Goal: Transaction & Acquisition: Purchase product/service

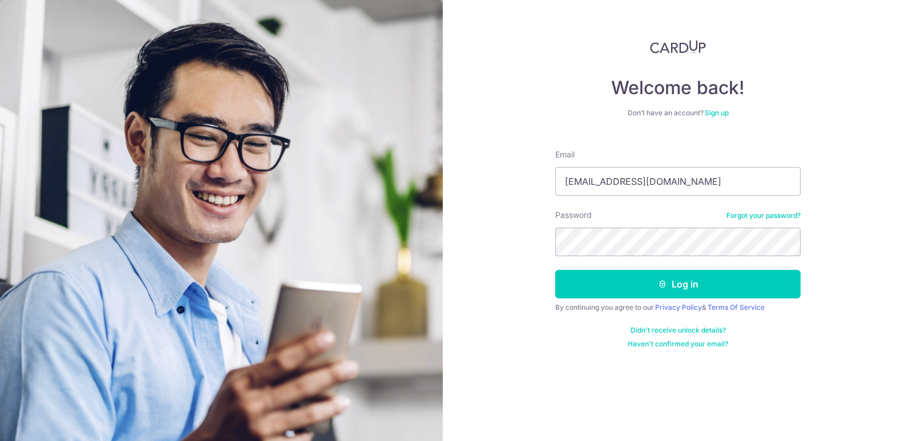
type input "sunnyonetwothree@hotmail.com"
click at [555, 270] on button "Log in" at bounding box center [677, 284] width 245 height 29
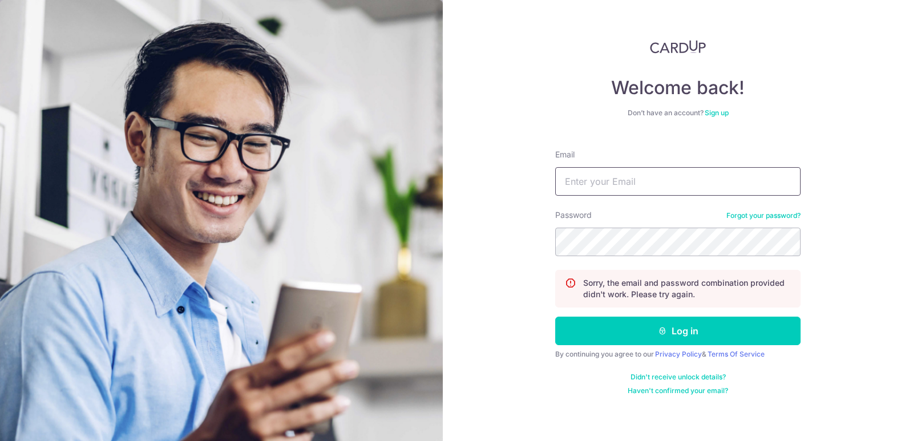
click at [646, 186] on input "Email" at bounding box center [677, 181] width 245 height 29
type input "[EMAIL_ADDRESS][DOMAIN_NAME]"
click at [555, 317] on button "Log in" at bounding box center [677, 331] width 245 height 29
click at [616, 174] on input "Email" at bounding box center [677, 181] width 245 height 29
type input "[EMAIL_ADDRESS][DOMAIN_NAME]"
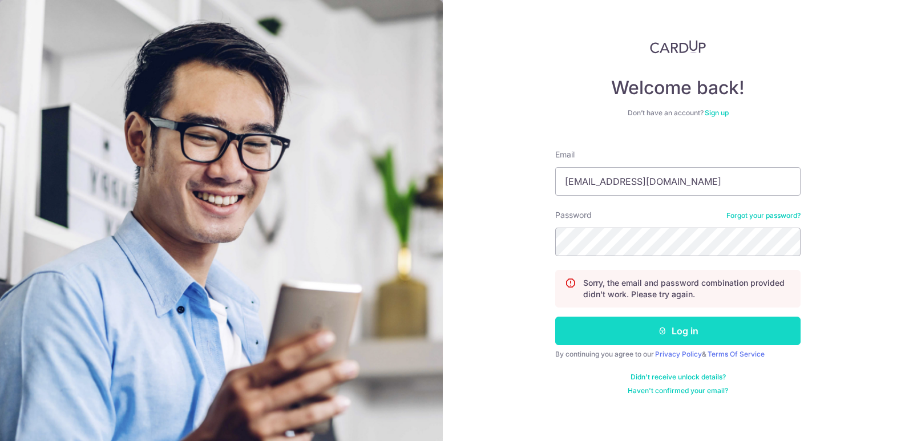
click at [698, 342] on button "Log in" at bounding box center [677, 331] width 245 height 29
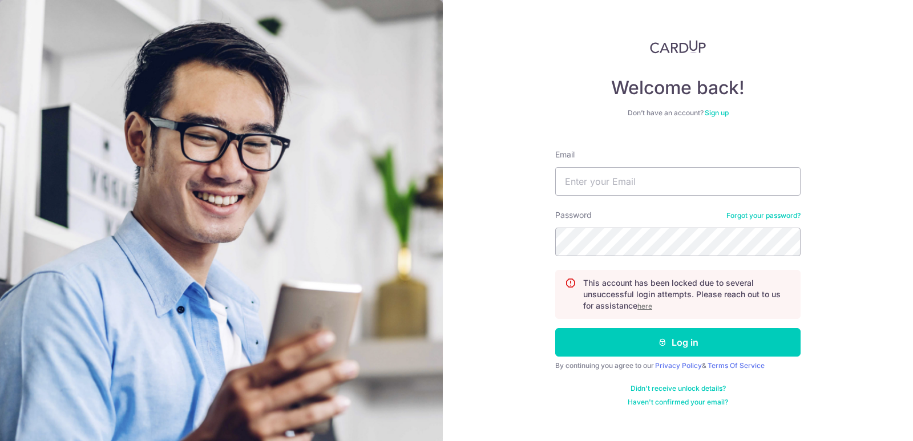
click at [646, 305] on u "here" at bounding box center [645, 306] width 15 height 9
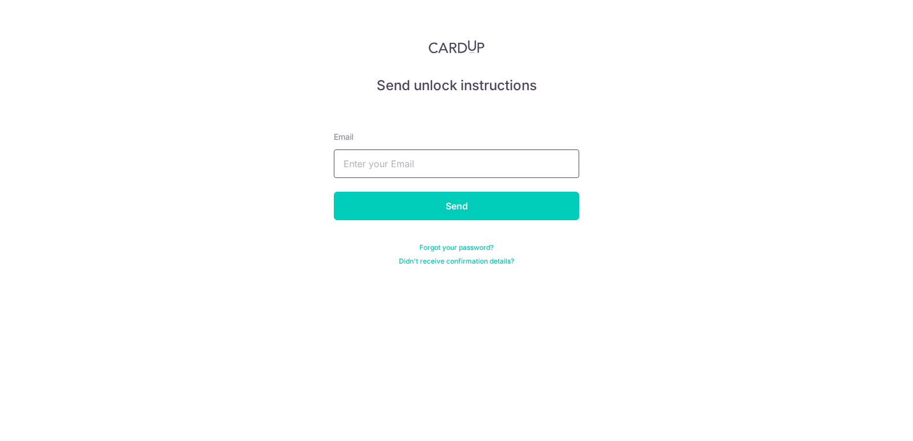
click at [459, 169] on input "text" at bounding box center [456, 164] width 245 height 29
type input "[EMAIL_ADDRESS][DOMAIN_NAME]"
click at [334, 192] on input "Send" at bounding box center [456, 206] width 245 height 29
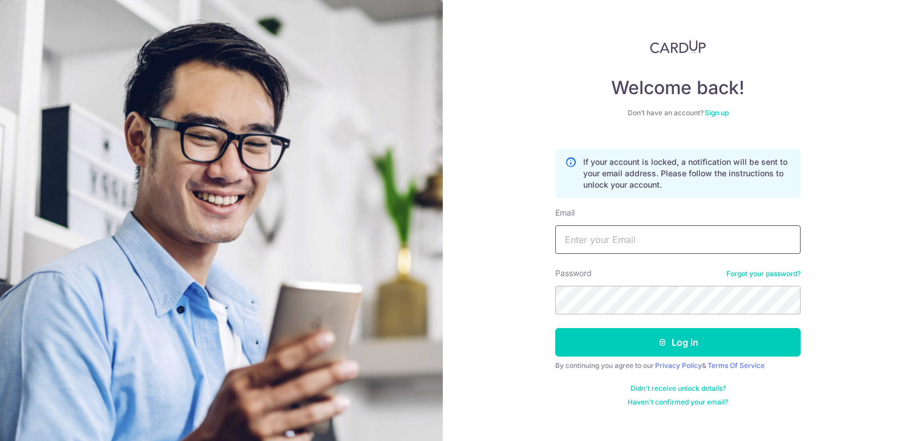
click at [622, 243] on input "Email" at bounding box center [677, 239] width 245 height 29
type input "[EMAIL_ADDRESS]."
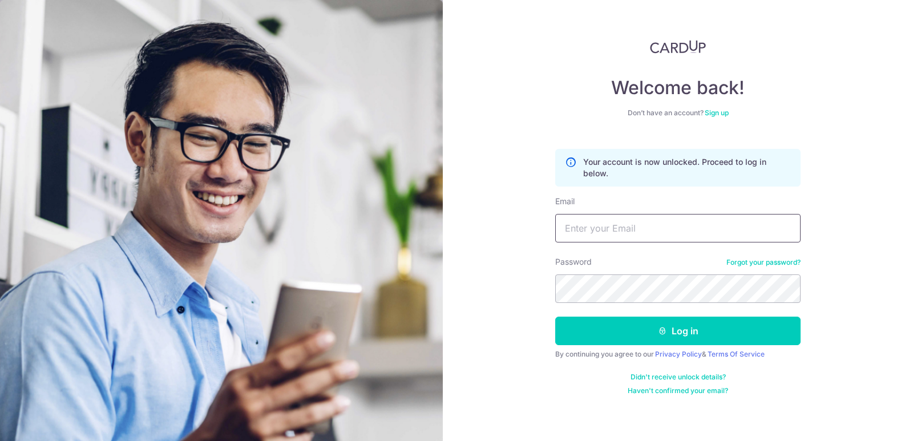
click at [629, 225] on input "Email" at bounding box center [677, 228] width 245 height 29
type input "[EMAIL_ADDRESS][DOMAIN_NAME]"
click at [507, 285] on div "Welcome back! Don’t have an account? Sign up Your account is now unlocked. Proc…" at bounding box center [678, 220] width 470 height 441
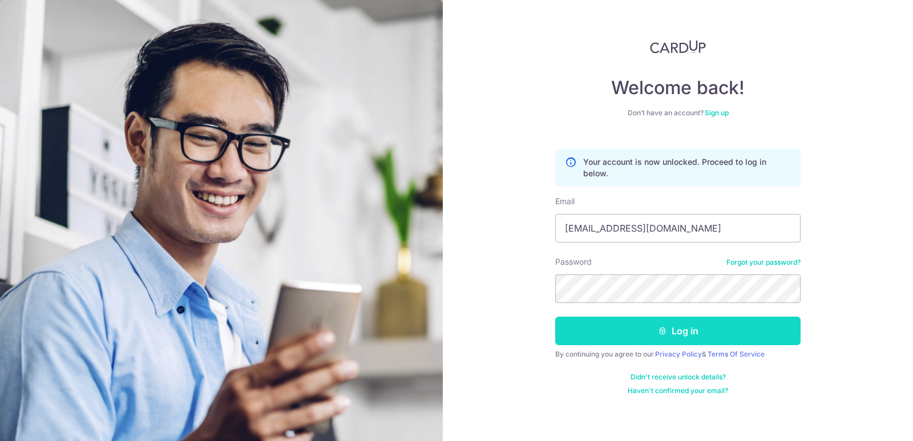
click at [616, 331] on button "Log in" at bounding box center [677, 331] width 245 height 29
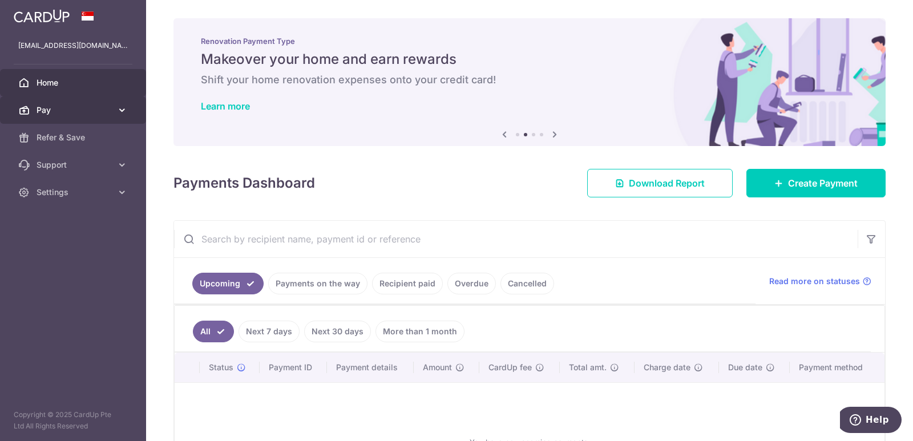
click at [57, 114] on span "Pay" at bounding box center [74, 109] width 75 height 11
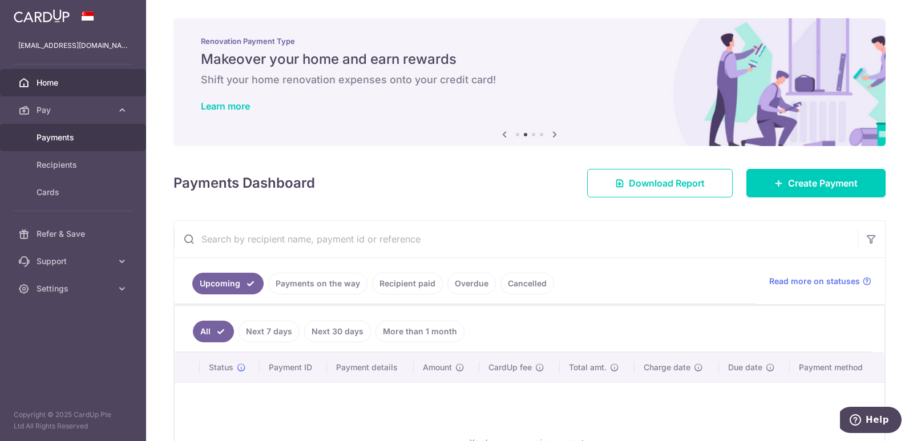
click at [73, 137] on span "Payments" at bounding box center [74, 137] width 75 height 11
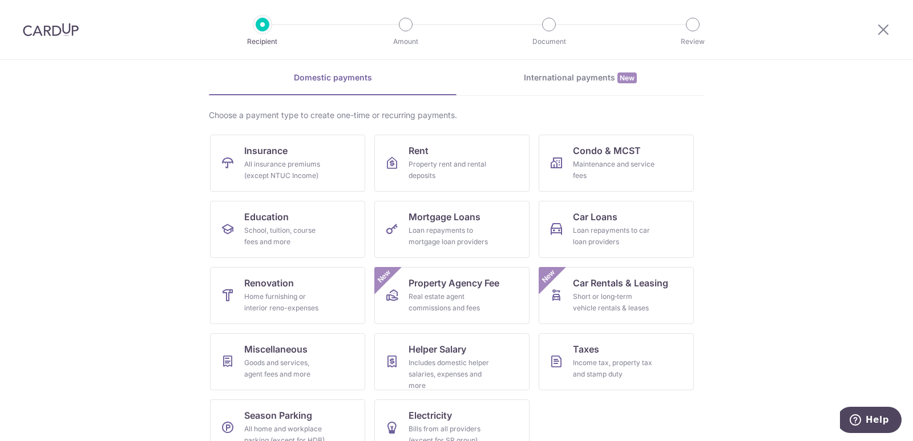
scroll to position [70, 0]
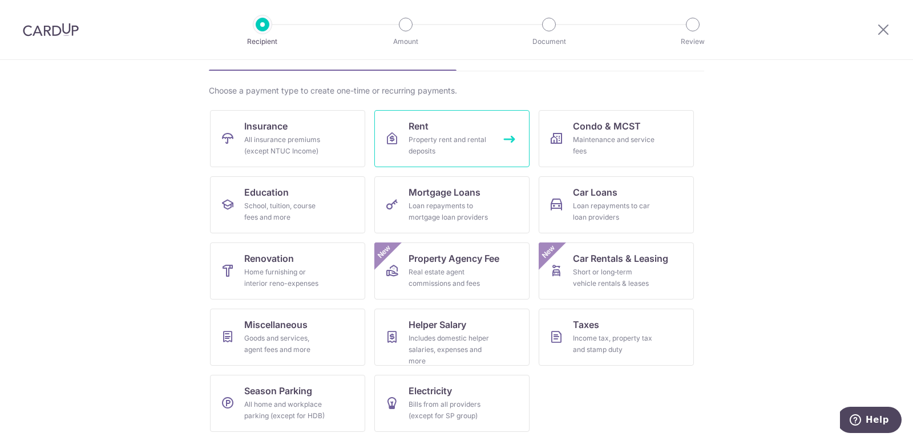
click at [450, 141] on div "Property rent and rental deposits" at bounding box center [450, 145] width 82 height 23
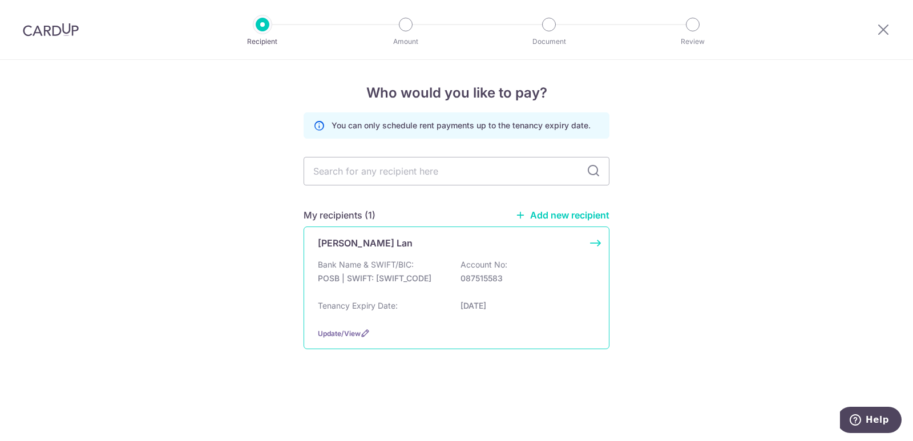
click at [408, 264] on p "Bank Name & SWIFT/BIC:" at bounding box center [366, 264] width 96 height 11
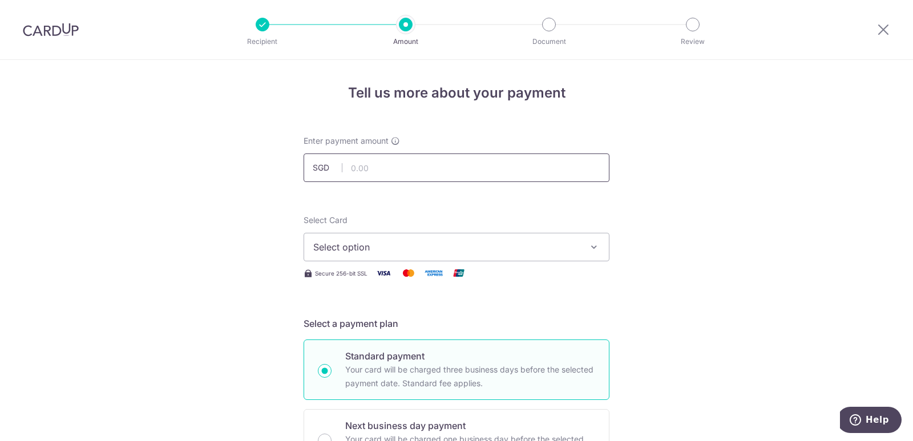
click at [388, 170] on input "text" at bounding box center [457, 168] width 306 height 29
type input "3,000.00"
drag, startPoint x: 390, startPoint y: 225, endPoint x: 390, endPoint y: 233, distance: 8.0
click at [390, 227] on div "Select Card Select option Add credit card Your Cards **** 3264 **** 8732" at bounding box center [457, 238] width 306 height 47
drag, startPoint x: 392, startPoint y: 239, endPoint x: 395, endPoint y: 215, distance: 24.2
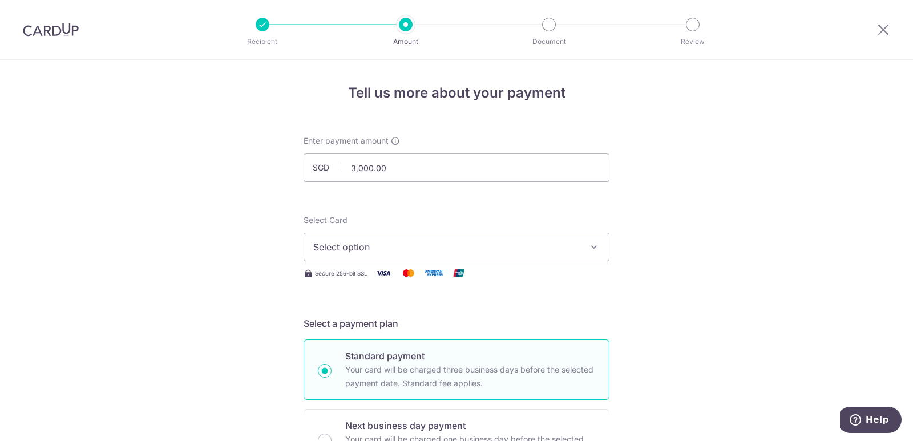
click at [392, 237] on button "Select option" at bounding box center [457, 247] width 306 height 29
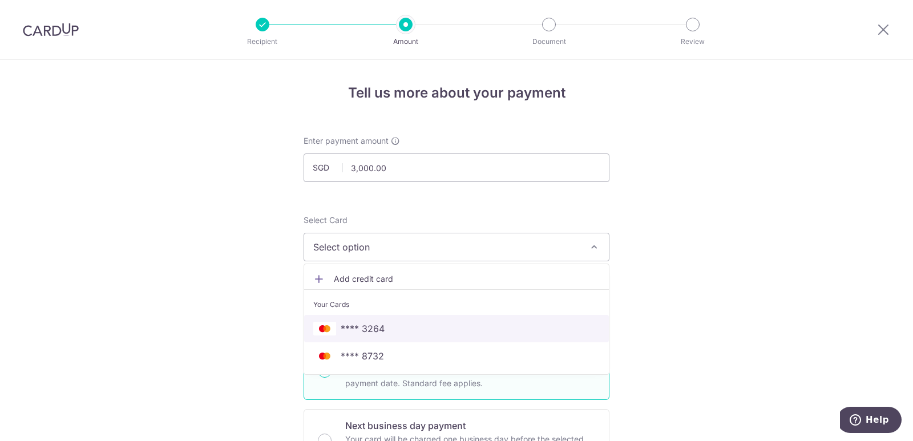
click at [431, 326] on span "**** 3264" at bounding box center [456, 329] width 287 height 14
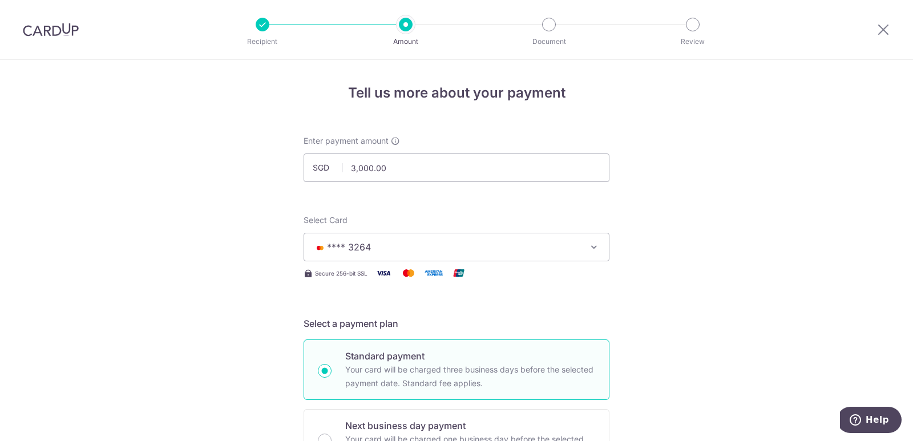
click at [443, 247] on span "**** 3264" at bounding box center [446, 247] width 266 height 14
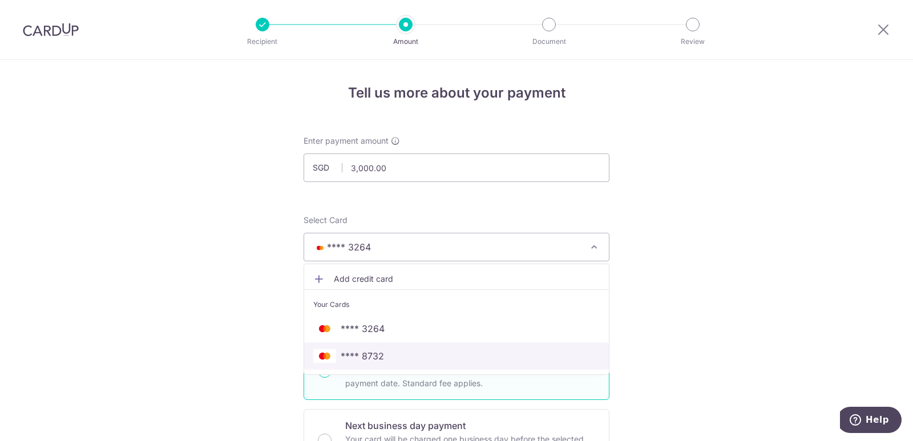
click at [388, 357] on span "**** 8732" at bounding box center [456, 356] width 287 height 14
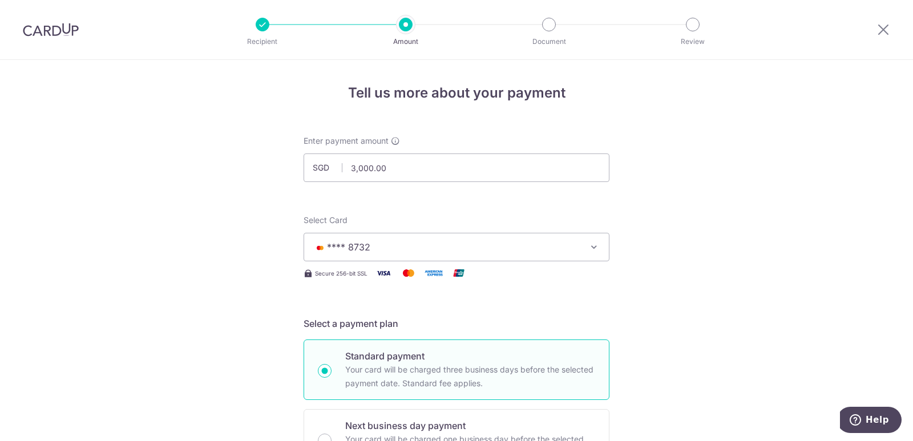
click at [386, 251] on span "**** 8732" at bounding box center [446, 247] width 266 height 14
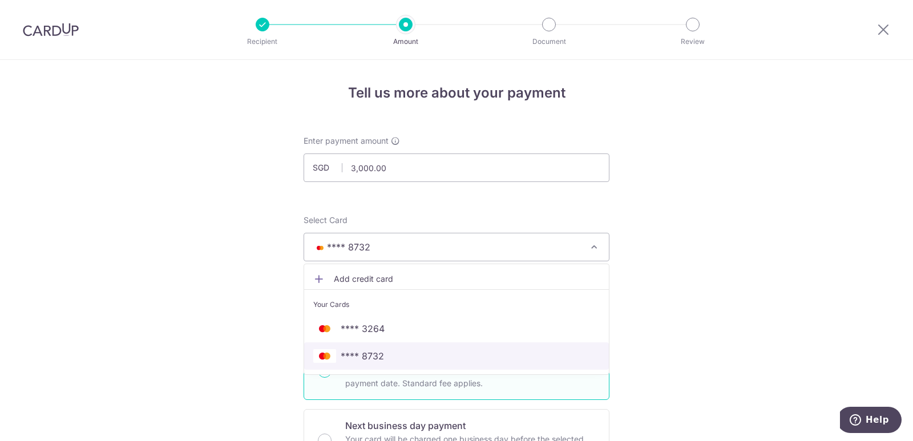
click at [362, 357] on span "**** 8732" at bounding box center [362, 356] width 43 height 14
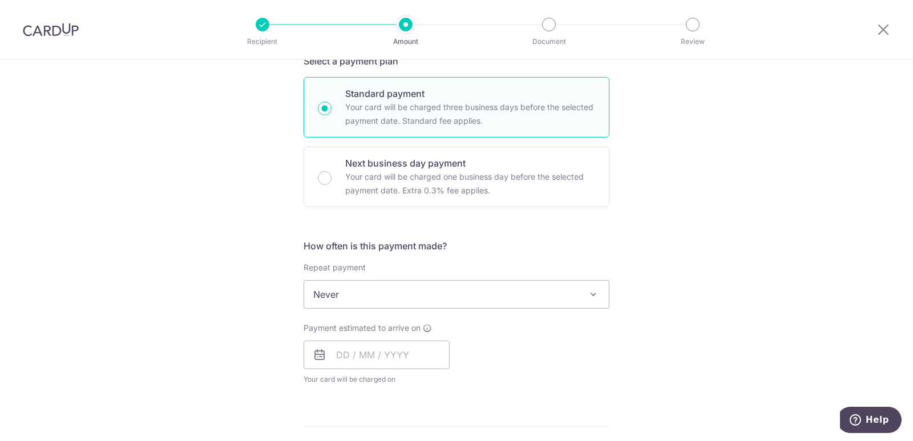
scroll to position [285, 0]
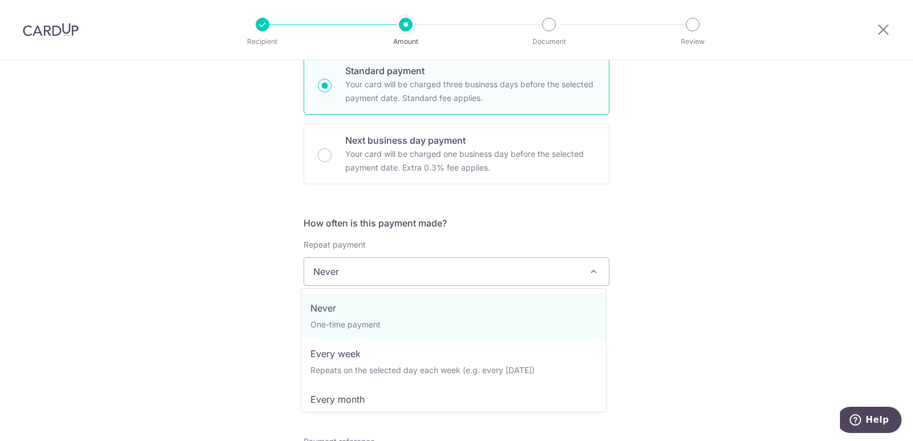
click at [400, 279] on span "Never" at bounding box center [456, 271] width 305 height 27
drag, startPoint x: 791, startPoint y: 241, endPoint x: 655, endPoint y: 261, distance: 137.3
click at [785, 248] on div "Tell us more about your payment Enter payment amount SGD 3,000.00 3000.00 Selec…" at bounding box center [456, 291] width 913 height 1033
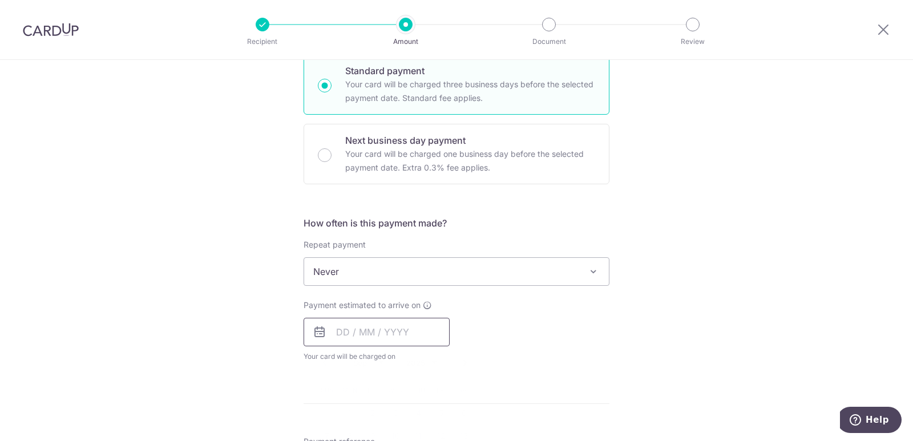
click at [407, 338] on input "text" at bounding box center [377, 332] width 146 height 29
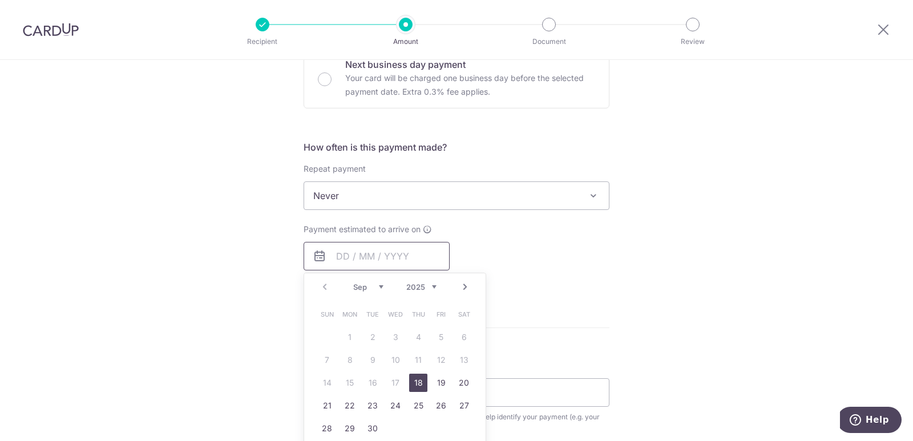
scroll to position [475, 0]
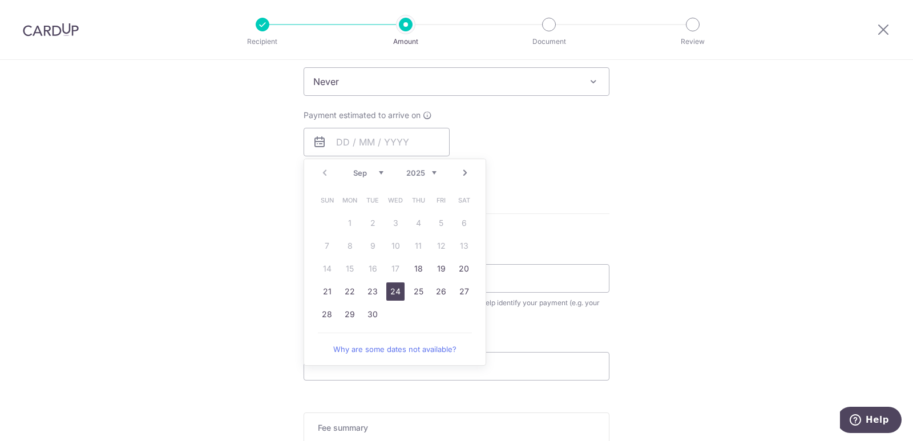
click at [390, 288] on link "24" at bounding box center [395, 292] width 18 height 18
type input "24/09/2025"
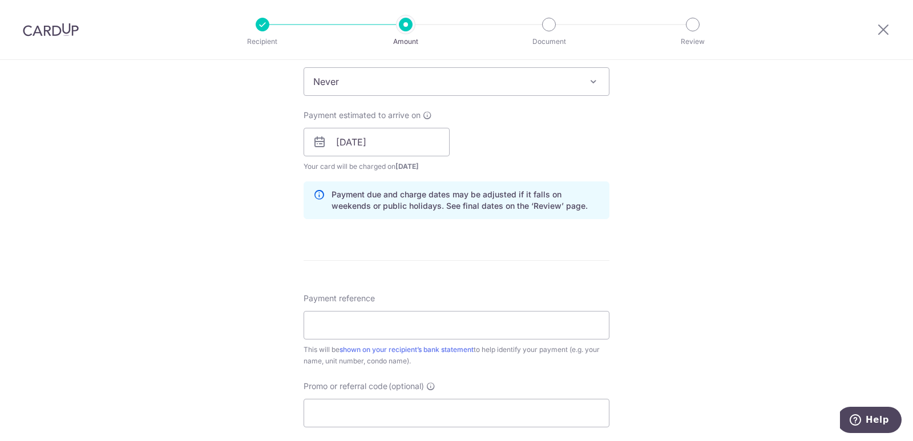
click at [710, 240] on div "Tell us more about your payment Enter payment amount SGD 3,000.00 3000.00 Selec…" at bounding box center [456, 123] width 913 height 1079
click at [360, 327] on input "Payment reference" at bounding box center [457, 325] width 306 height 29
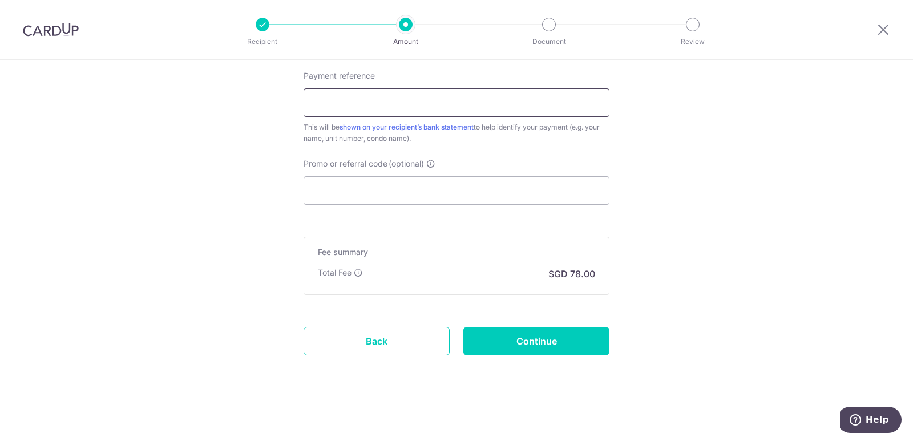
scroll to position [508, 0]
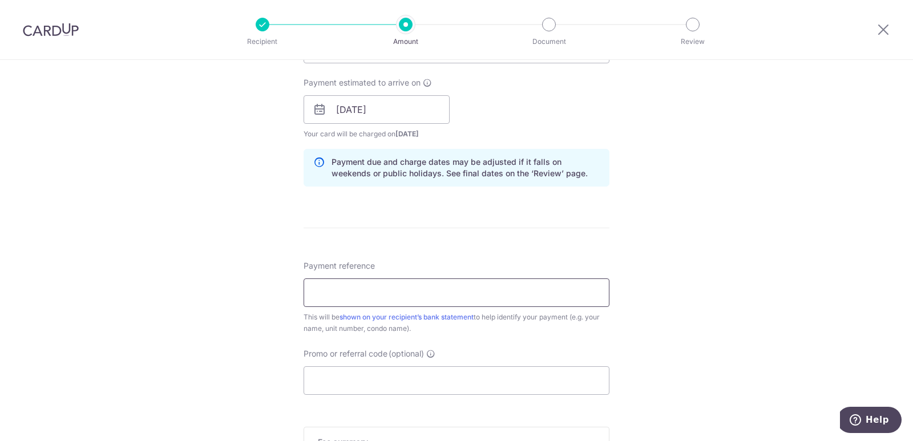
click at [369, 293] on input "Payment reference" at bounding box center [457, 293] width 306 height 29
paste input "SEPTEMBER 2025 RENT GEM RESIDENCE"
drag, startPoint x: 362, startPoint y: 292, endPoint x: 252, endPoint y: 287, distance: 110.3
click at [256, 297] on div "Tell us more about your payment Enter payment amount SGD 3,000.00 3000.00 Selec…" at bounding box center [456, 91] width 913 height 1079
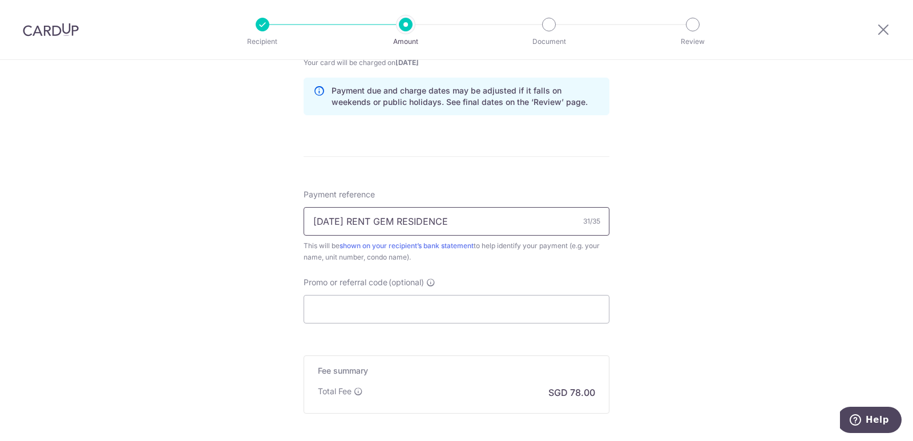
scroll to position [603, 0]
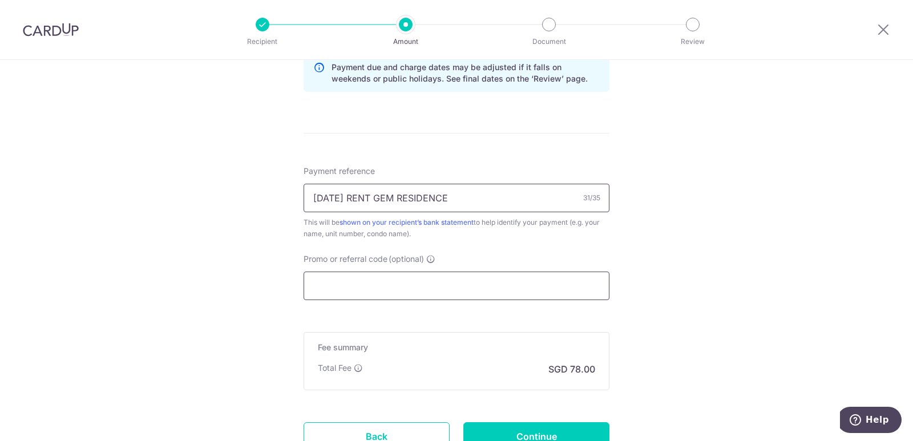
type input "OCTOBER 2025 RENT GEM RESIDENCE"
click at [357, 278] on input "Promo or referral code (optional)" at bounding box center [457, 286] width 306 height 29
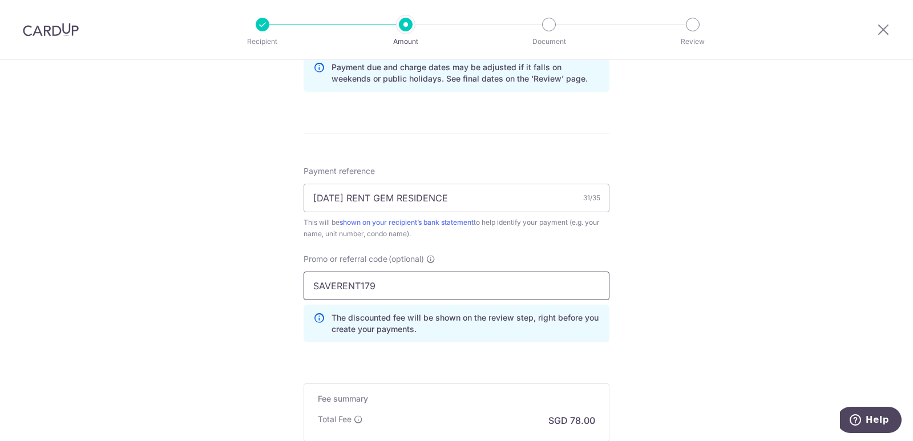
type input "SAVERENT179"
click at [727, 191] on div "Tell us more about your payment Enter payment amount SGD 3,000.00 3000.00 Selec…" at bounding box center [456, 22] width 913 height 1131
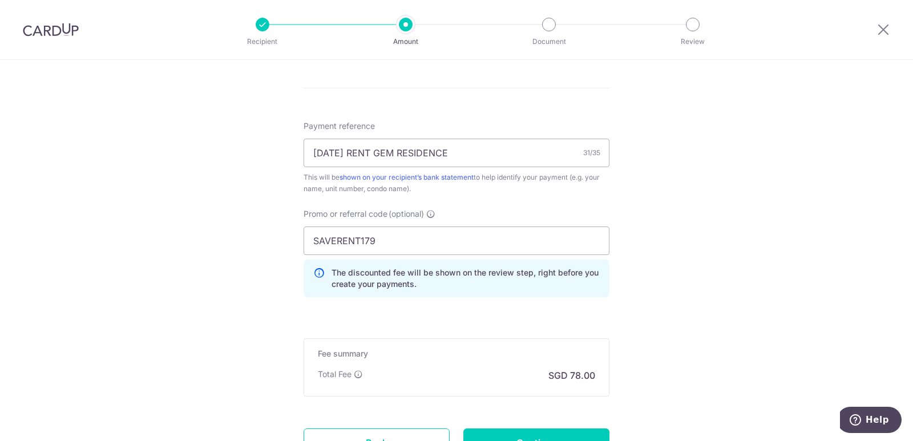
scroll to position [749, 0]
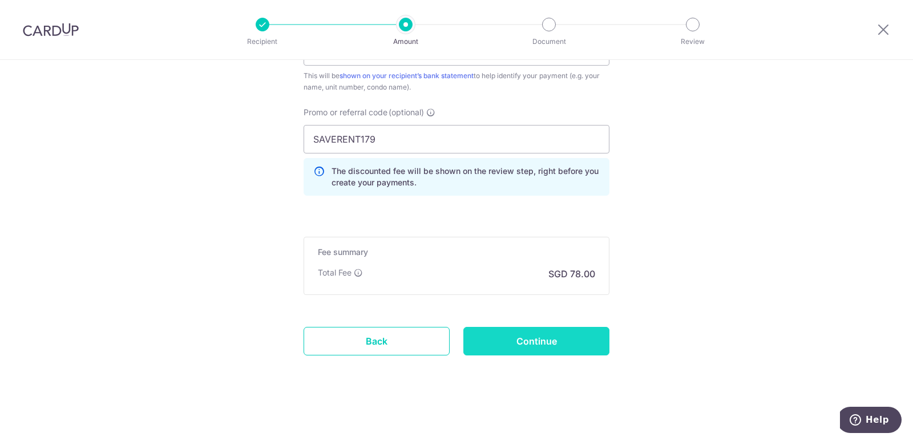
click at [549, 340] on input "Continue" at bounding box center [536, 341] width 146 height 29
type input "Create Schedule"
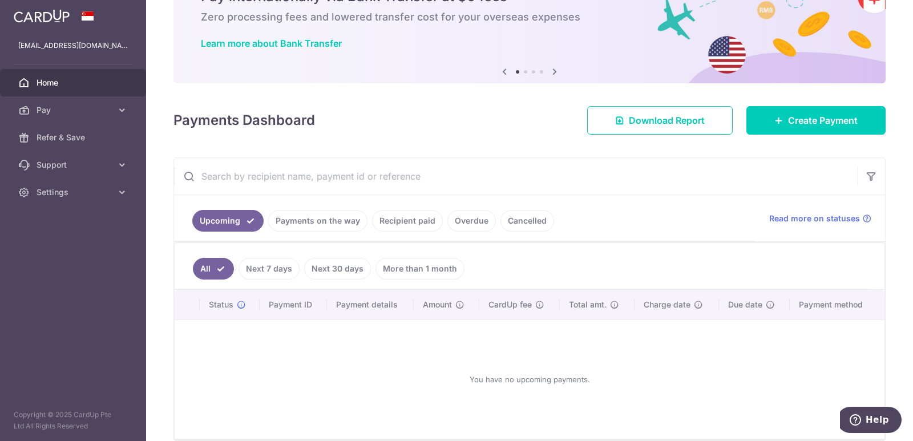
scroll to position [116, 0]
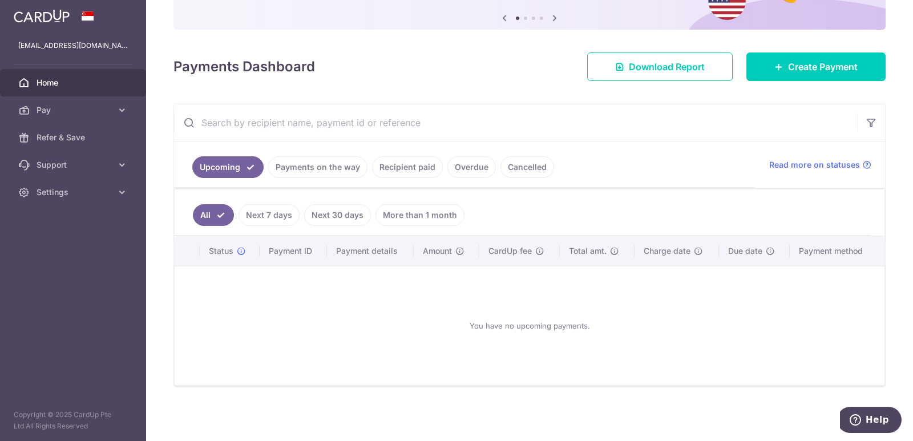
click at [315, 164] on link "Payments on the way" at bounding box center [317, 167] width 99 height 22
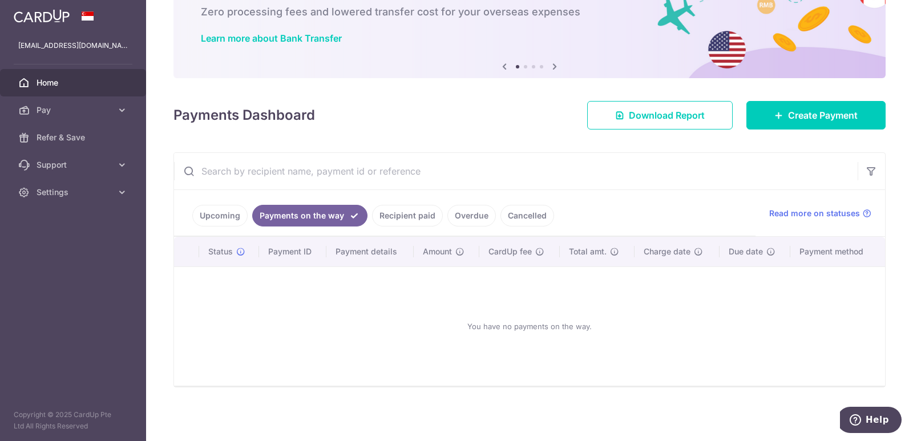
click at [413, 220] on link "Recipient paid" at bounding box center [407, 216] width 71 height 22
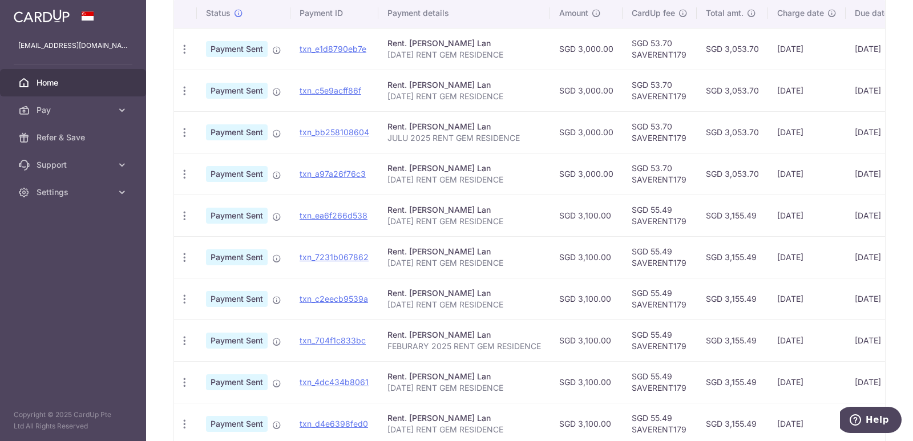
scroll to position [212, 0]
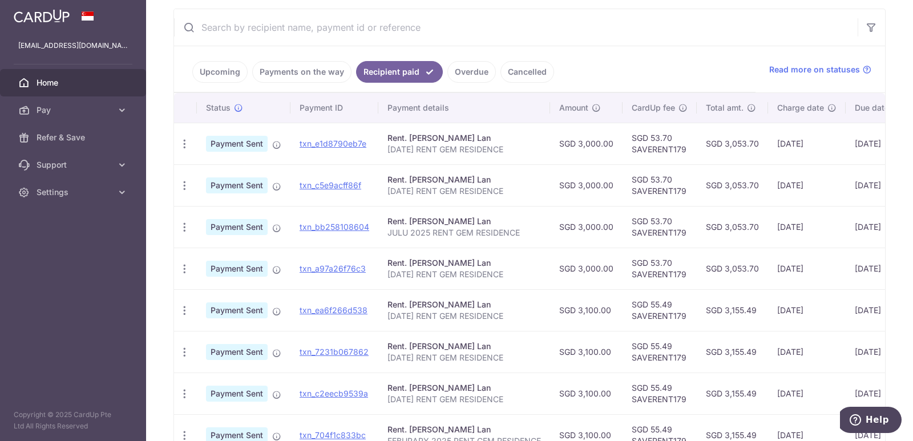
click at [500, 151] on p "SEPTEMBER 2025 RENT GEM RESIDENCE" at bounding box center [465, 149] width 154 height 11
copy tr "SEPTEMBER 2025 RENT GEM RESIDENCE"
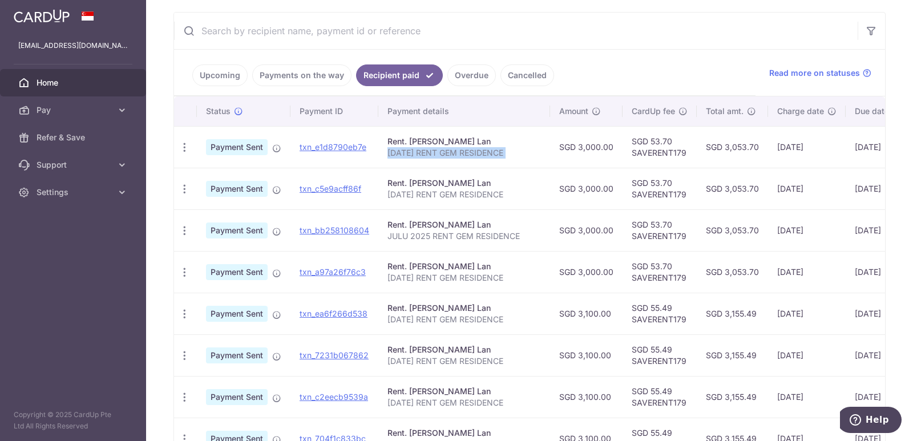
scroll to position [398, 0]
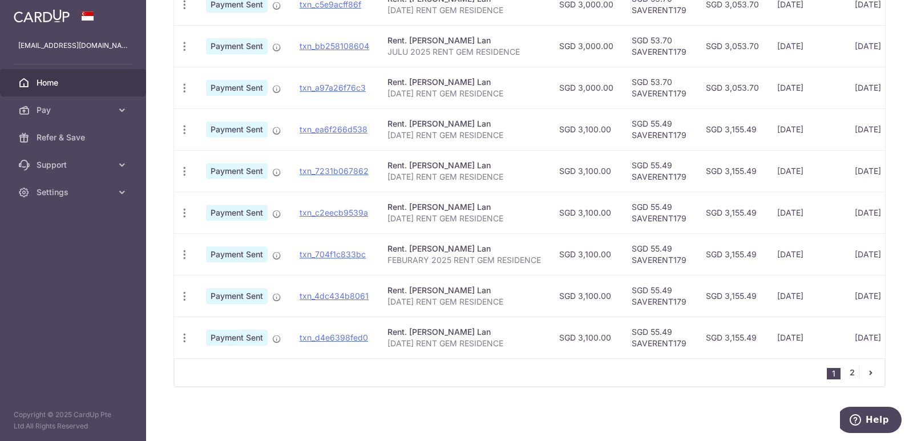
click at [847, 374] on link "2" at bounding box center [852, 373] width 14 height 14
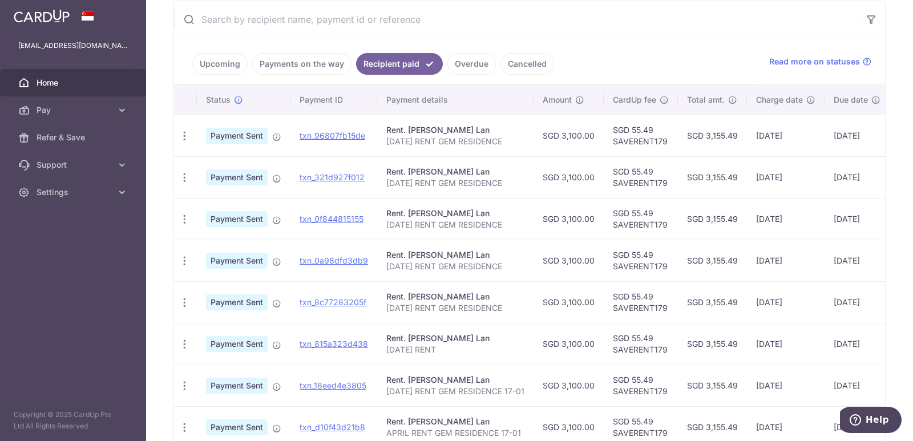
scroll to position [315, 0]
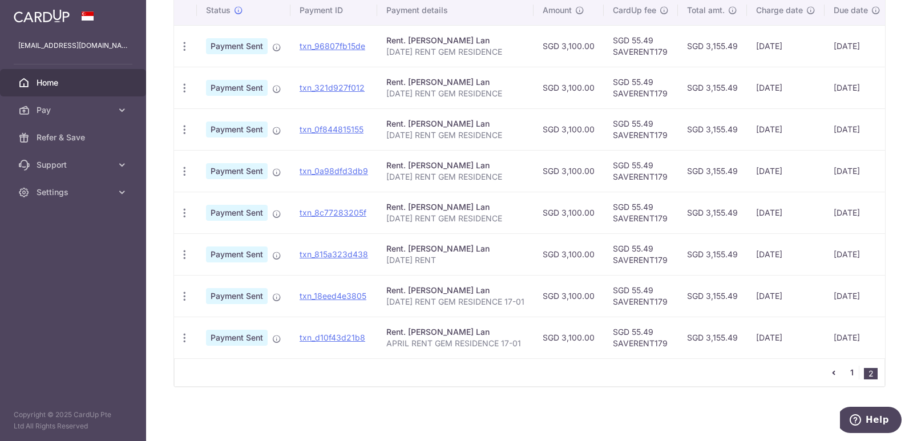
click at [847, 369] on link "1" at bounding box center [852, 373] width 14 height 14
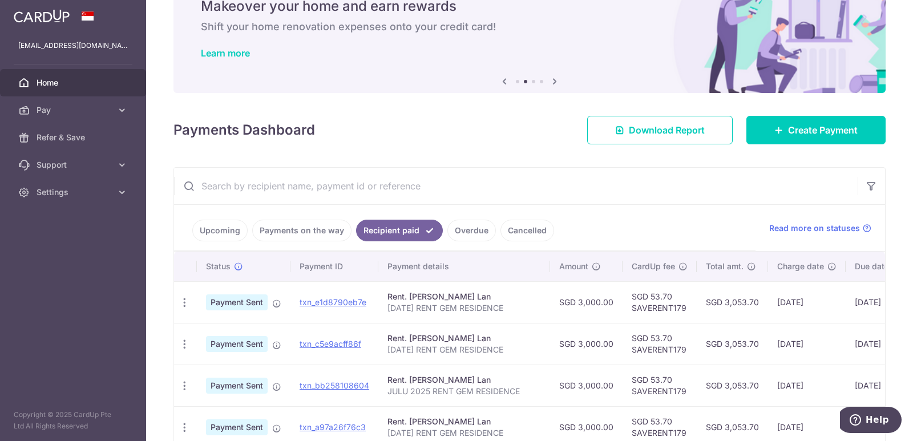
scroll to position [0, 0]
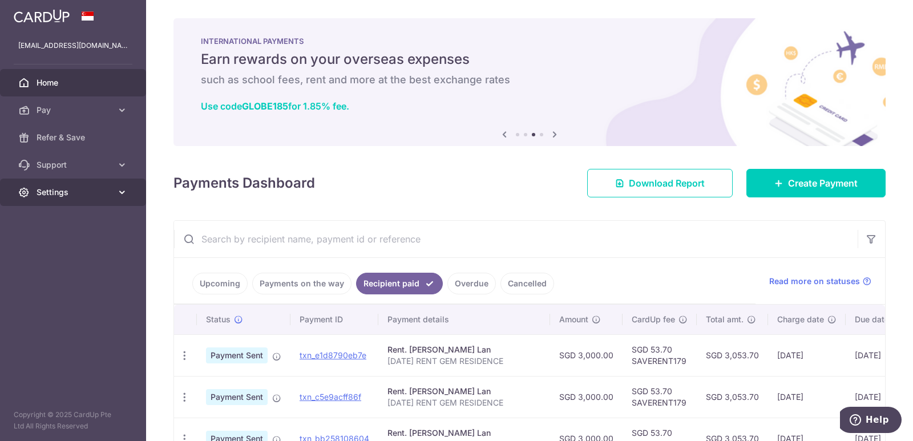
click at [79, 192] on span "Settings" at bounding box center [74, 192] width 75 height 11
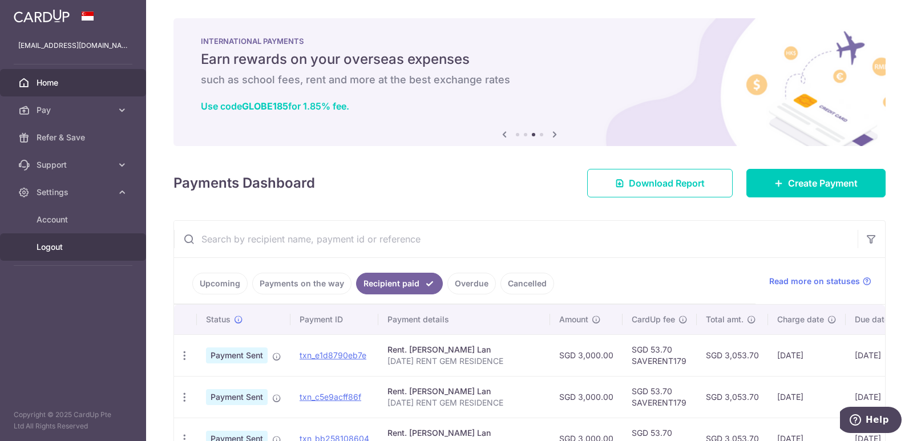
click at [72, 241] on span "Logout" at bounding box center [74, 246] width 75 height 11
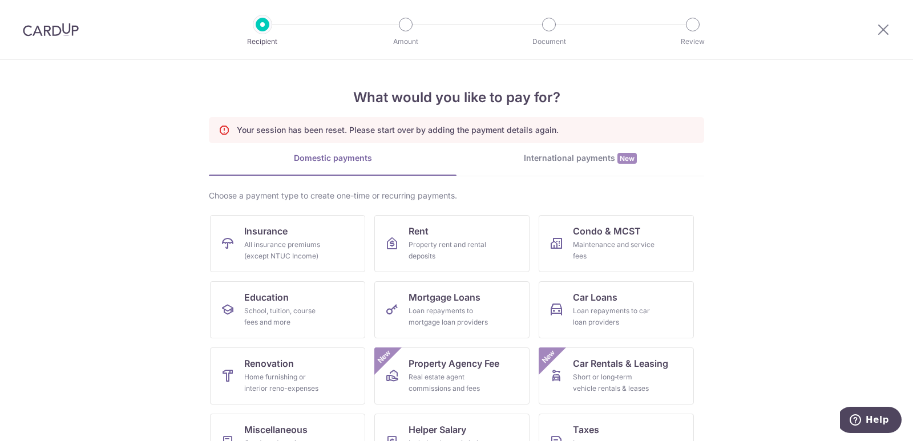
click at [59, 30] on img at bounding box center [51, 30] width 56 height 14
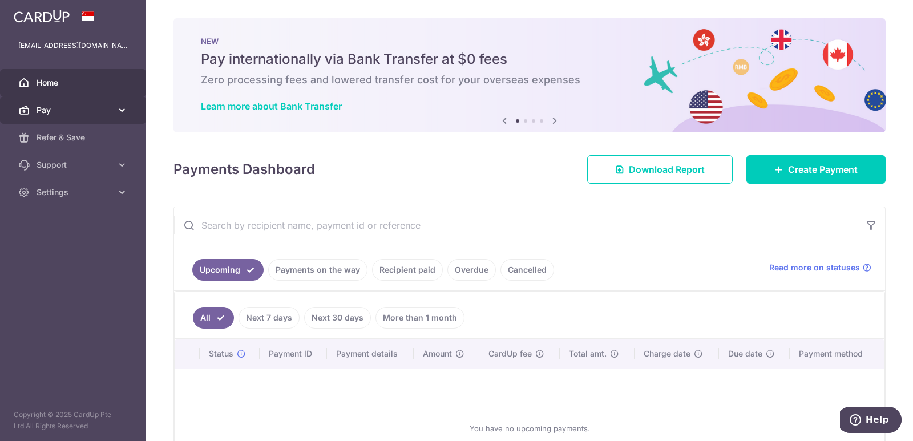
click at [84, 111] on span "Pay" at bounding box center [74, 109] width 75 height 11
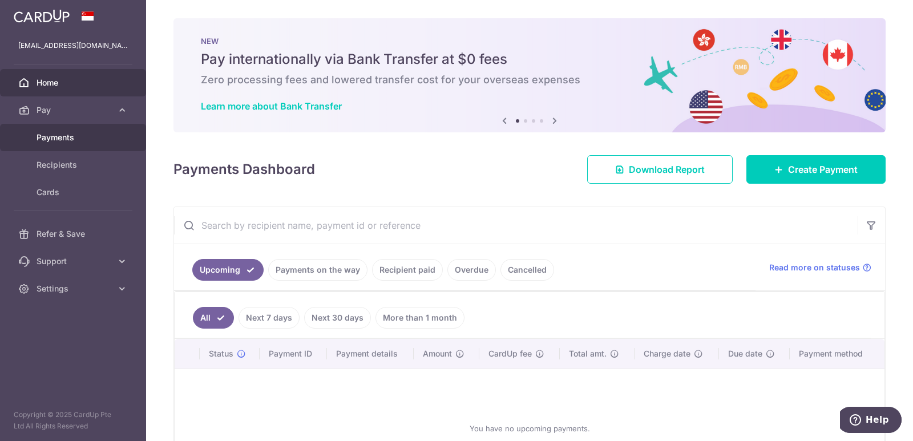
click at [73, 138] on span "Payments" at bounding box center [74, 137] width 75 height 11
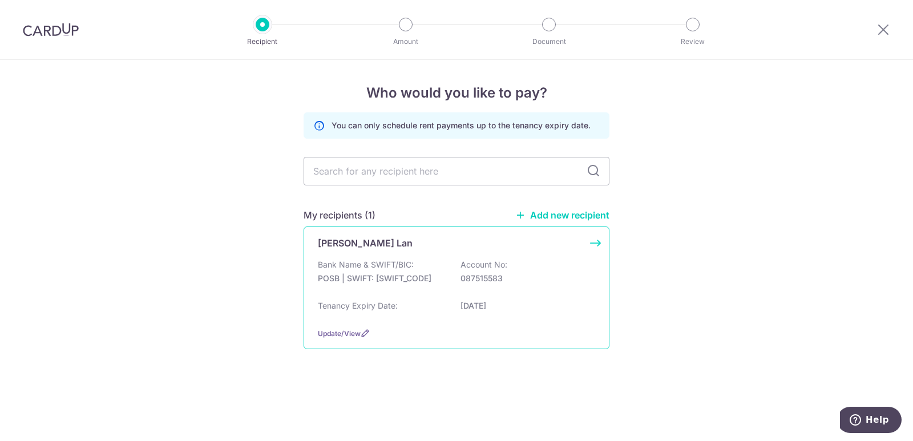
click at [412, 296] on div "Bank Name & SWIFT/BIC: POSB | SWIFT: DBSSSGSGXXX Account No: 087515583 Tenancy …" at bounding box center [456, 288] width 277 height 59
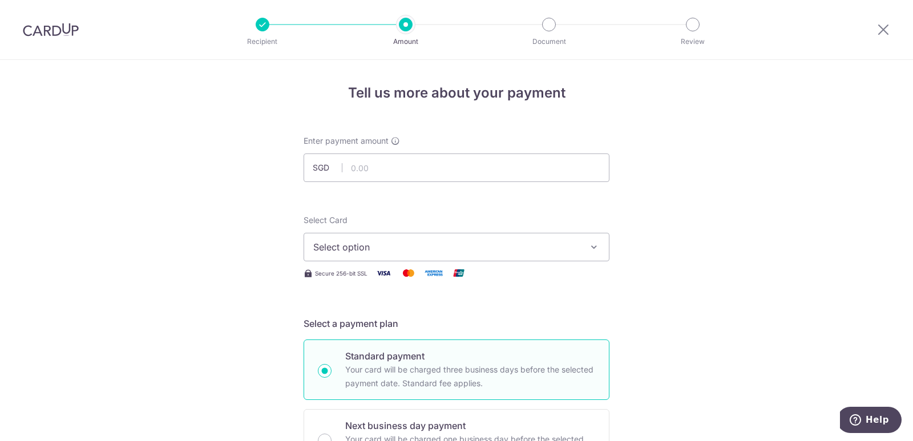
scroll to position [95, 0]
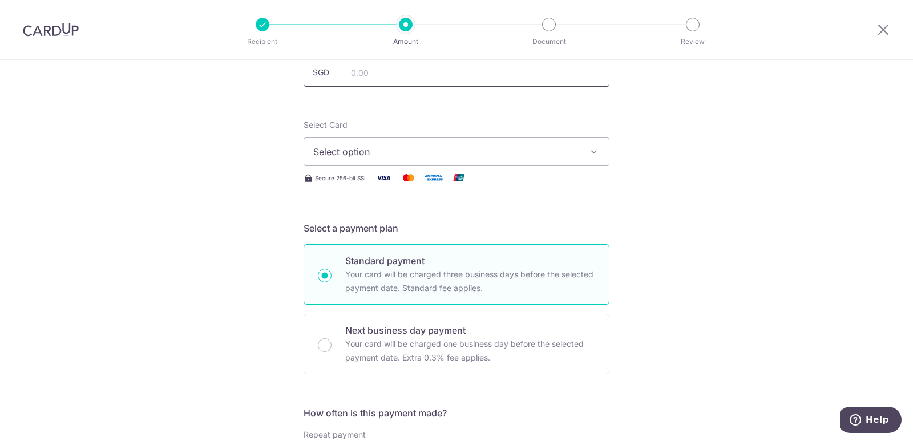
click at [383, 85] on input "text" at bounding box center [457, 72] width 306 height 29
type input "3,000.00"
click at [343, 145] on span "Select option" at bounding box center [446, 152] width 266 height 14
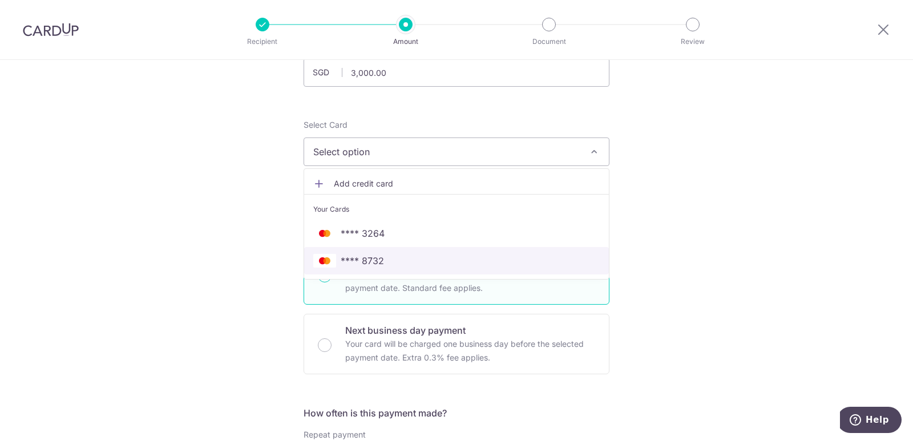
click at [369, 263] on span "**** 8732" at bounding box center [362, 261] width 43 height 14
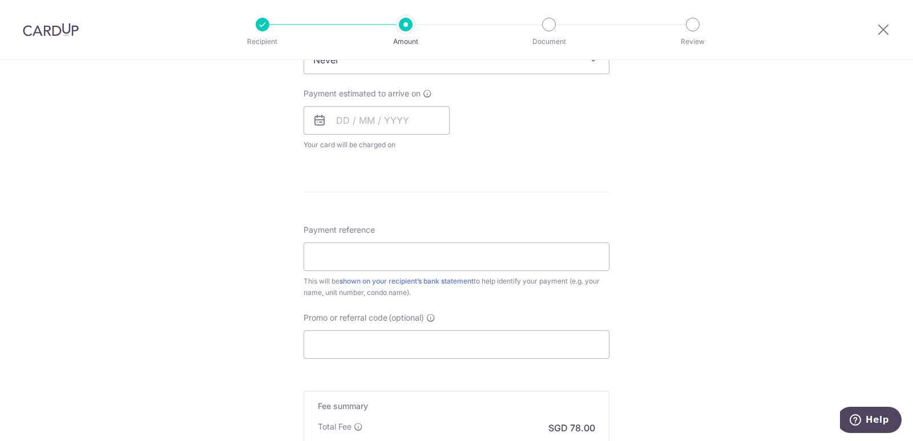
scroll to position [381, 0]
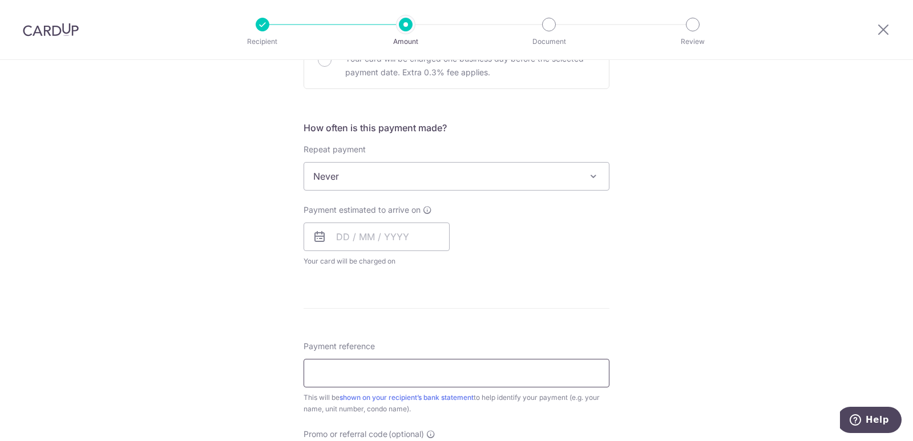
click at [358, 370] on input "Payment reference" at bounding box center [457, 373] width 306 height 29
paste input "SEPTEMBER 2025 RENT GEM RESIDENCE"
drag, startPoint x: 361, startPoint y: 372, endPoint x: 333, endPoint y: 370, distance: 28.0
click at [310, 373] on input "SEPTEMBER 2025 RENT GEM RESIDENCE" at bounding box center [457, 373] width 306 height 29
drag, startPoint x: 367, startPoint y: 373, endPoint x: 260, endPoint y: 374, distance: 106.7
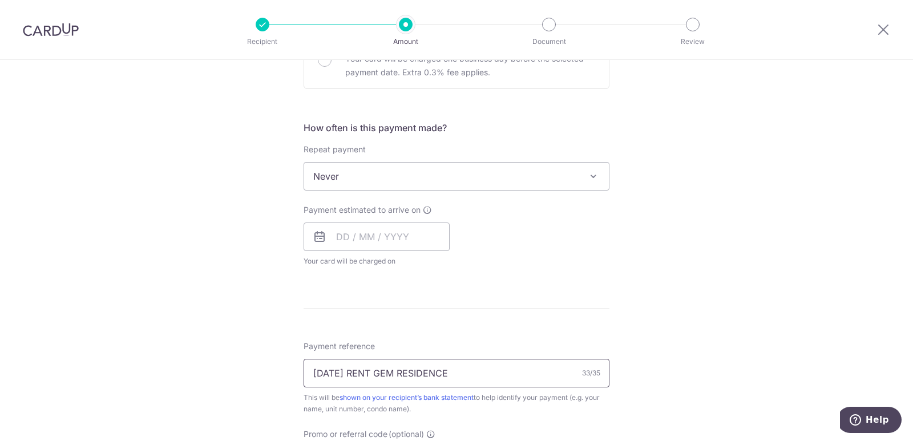
click at [264, 374] on div "Tell us more about your payment Enter payment amount SGD 3,000.00 3000.00 Selec…" at bounding box center [456, 195] width 913 height 1033
type input "[DATE] RENT GEM RESIDENCE"
click at [343, 249] on input "text" at bounding box center [377, 237] width 146 height 29
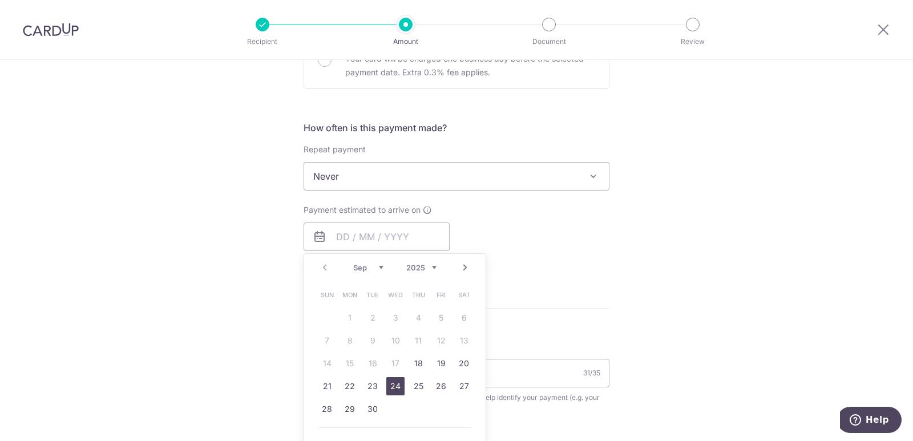
drag, startPoint x: 392, startPoint y: 390, endPoint x: 477, endPoint y: 337, distance: 99.8
click at [391, 390] on link "24" at bounding box center [395, 386] width 18 height 18
type input "[DATE]"
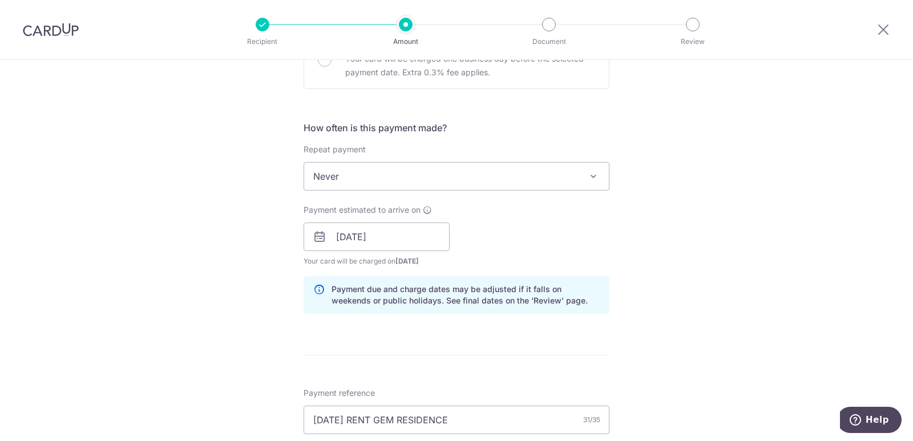
click at [626, 251] on div "Tell us more about your payment Enter payment amount SGD 3,000.00 3000.00 Selec…" at bounding box center [456, 218] width 913 height 1079
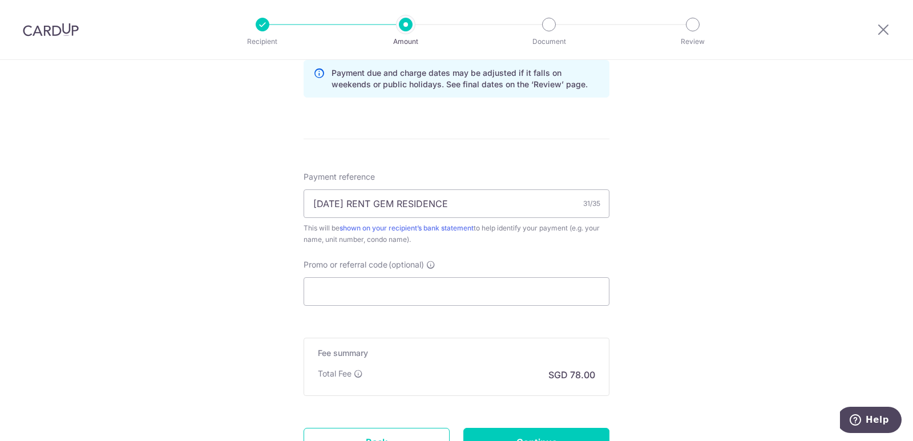
scroll to position [698, 0]
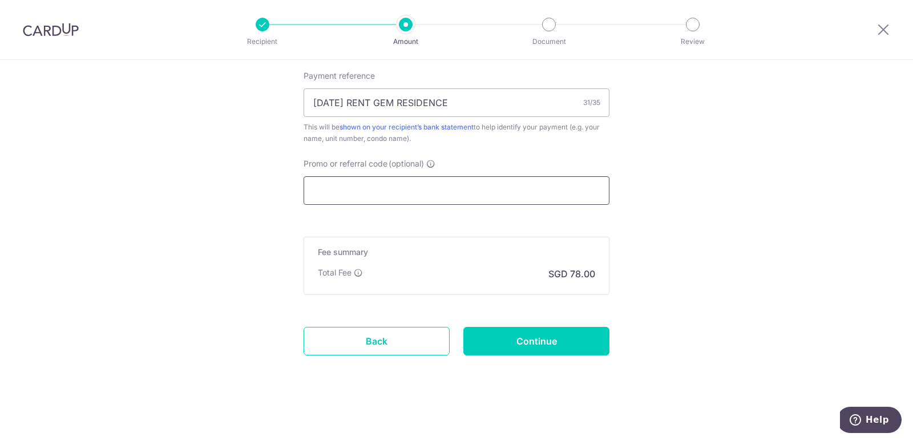
click at [397, 196] on input "Promo or referral code (optional)" at bounding box center [457, 190] width 306 height 29
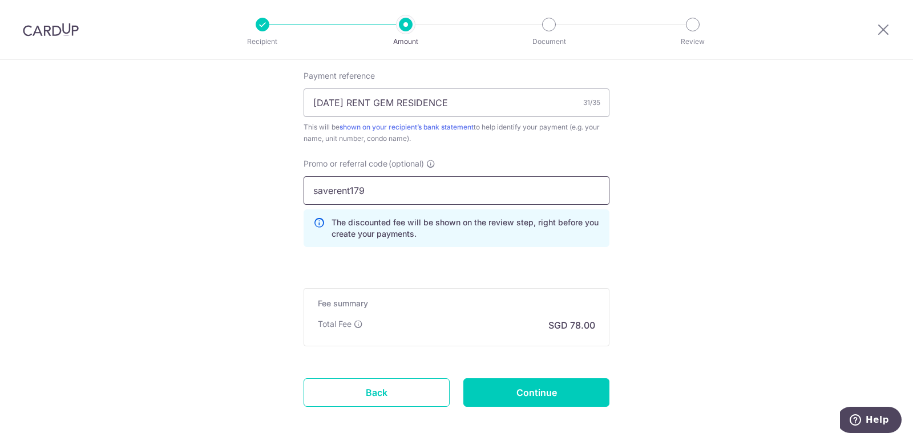
type input "saverent179"
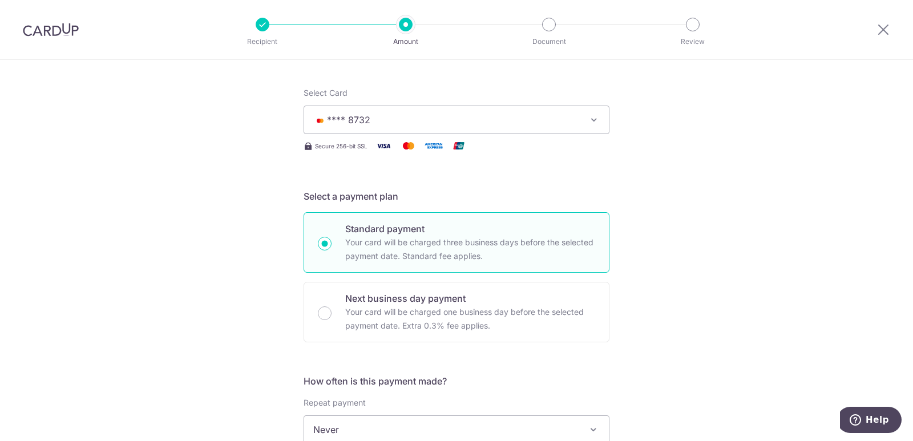
scroll to position [32, 0]
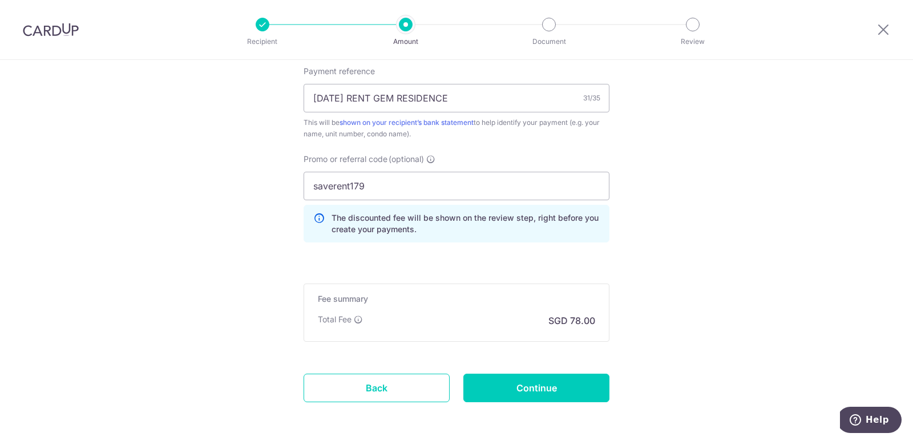
scroll to position [749, 0]
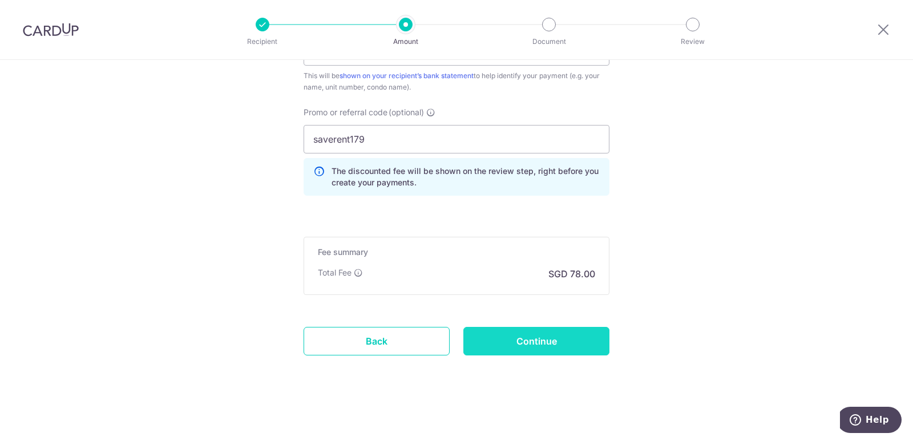
click at [567, 340] on input "Continue" at bounding box center [536, 341] width 146 height 29
type input "Create Schedule"
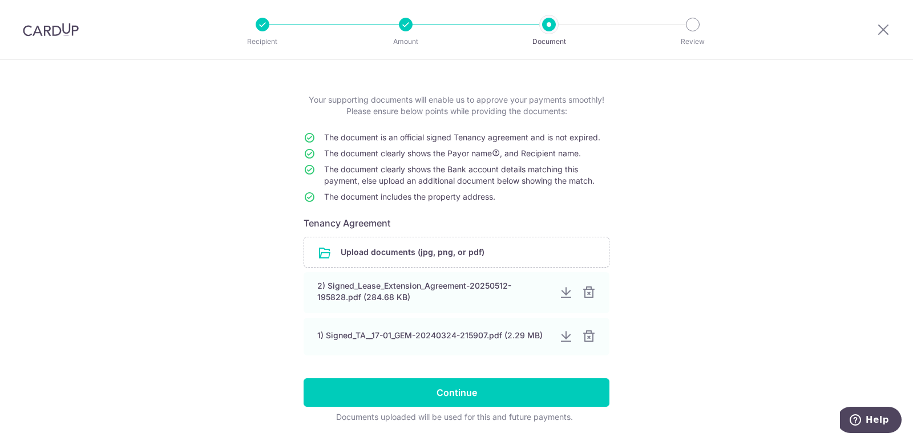
scroll to position [76, 0]
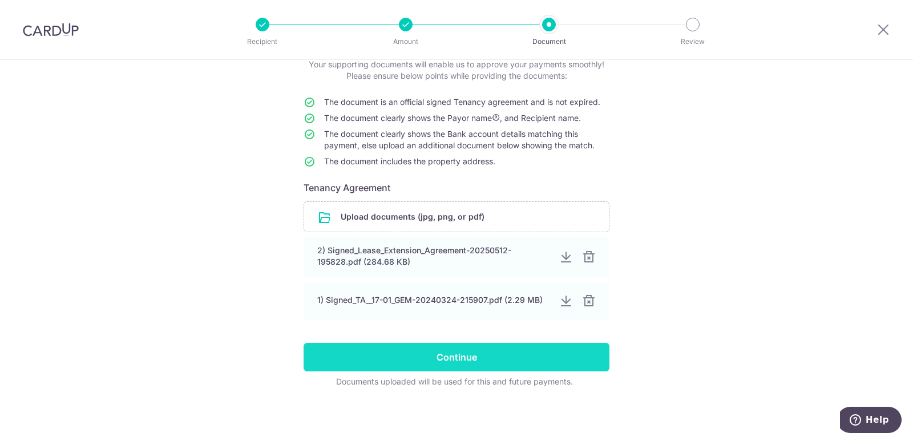
click at [441, 352] on input "Continue" at bounding box center [457, 357] width 306 height 29
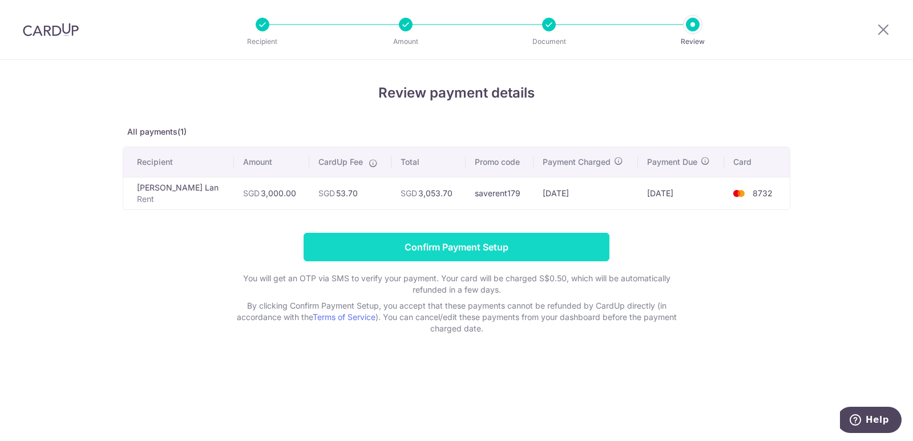
click at [422, 252] on input "Confirm Payment Setup" at bounding box center [457, 247] width 306 height 29
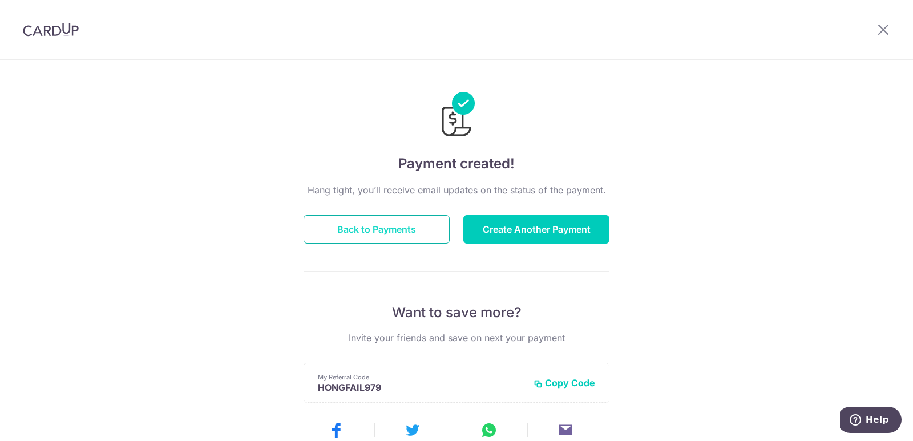
click at [417, 228] on button "Back to Payments" at bounding box center [377, 229] width 146 height 29
